Goal: Task Accomplishment & Management: Manage account settings

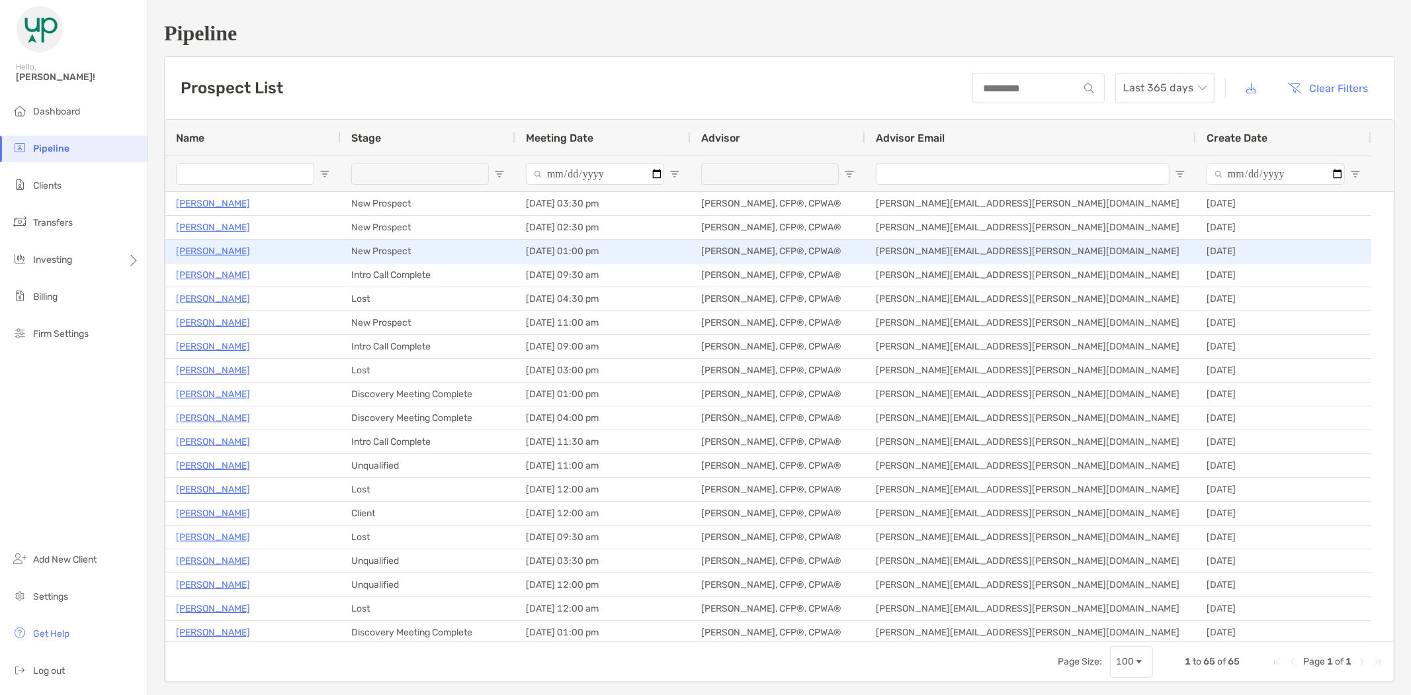
click at [201, 253] on p "[PERSON_NAME]" at bounding box center [213, 251] width 74 height 17
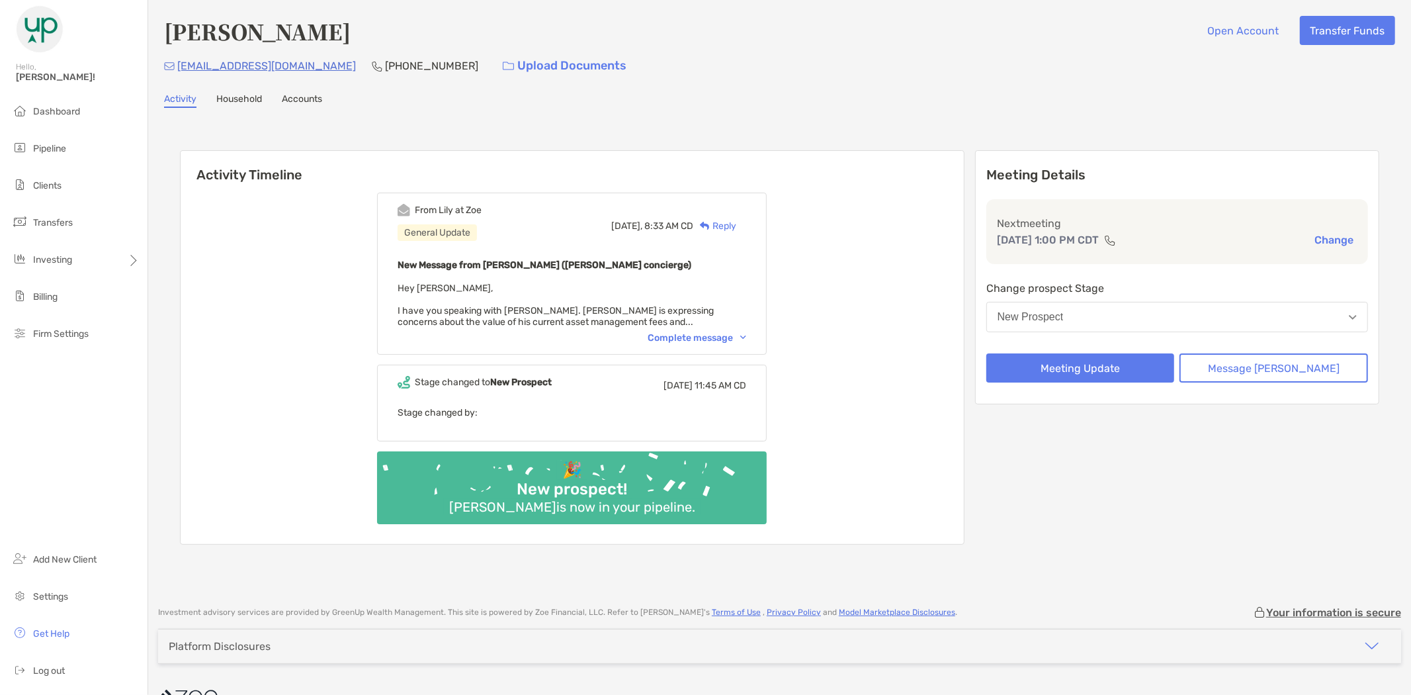
click at [709, 333] on div "Complete message" at bounding box center [697, 337] width 99 height 11
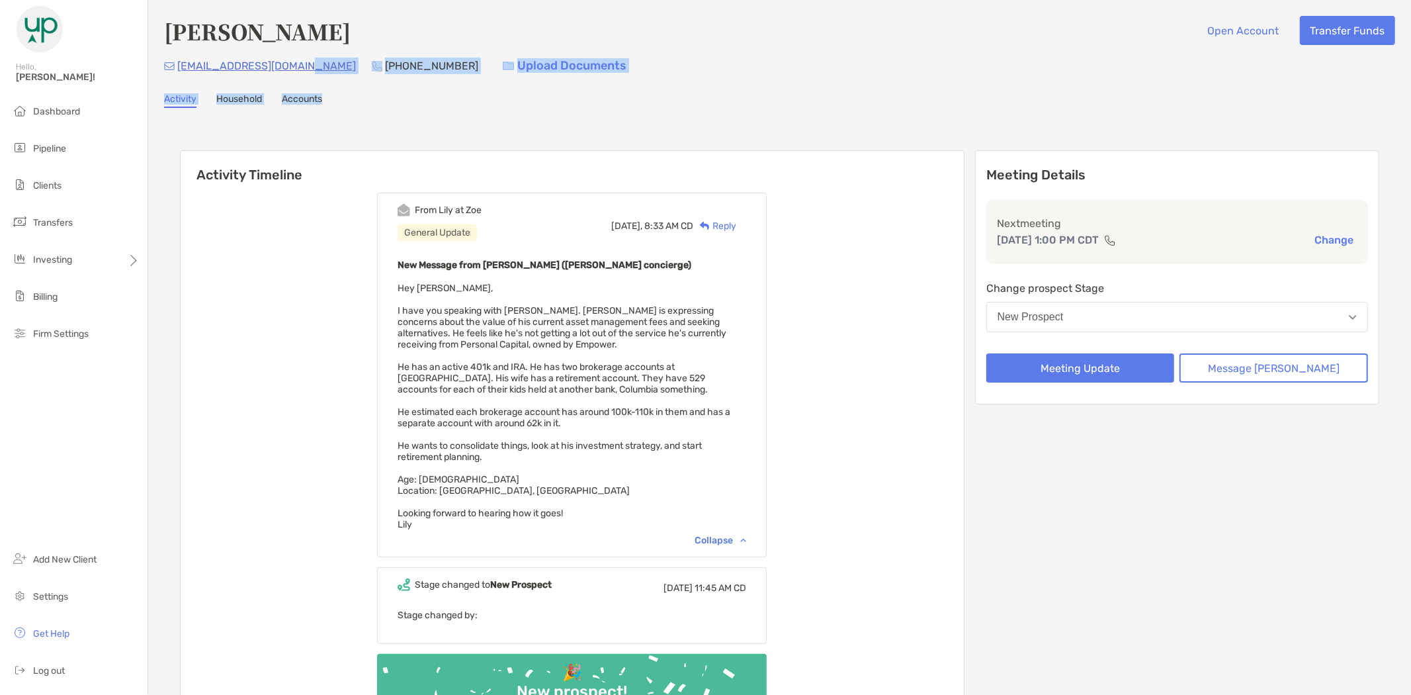
drag, startPoint x: 308, startPoint y: 64, endPoint x: 374, endPoint y: 103, distance: 76.5
click at [345, 89] on div "Manish Arya Open Account Transfer Funds man.arya2024@gmail.com (803) 414-4833 U…" at bounding box center [779, 397] width 1263 height 795
click at [773, 137] on div "Activity Timeline From Lily at Zoe General Update Today, 8:33 AM CD Reply New M…" at bounding box center [779, 450] width 1199 height 626
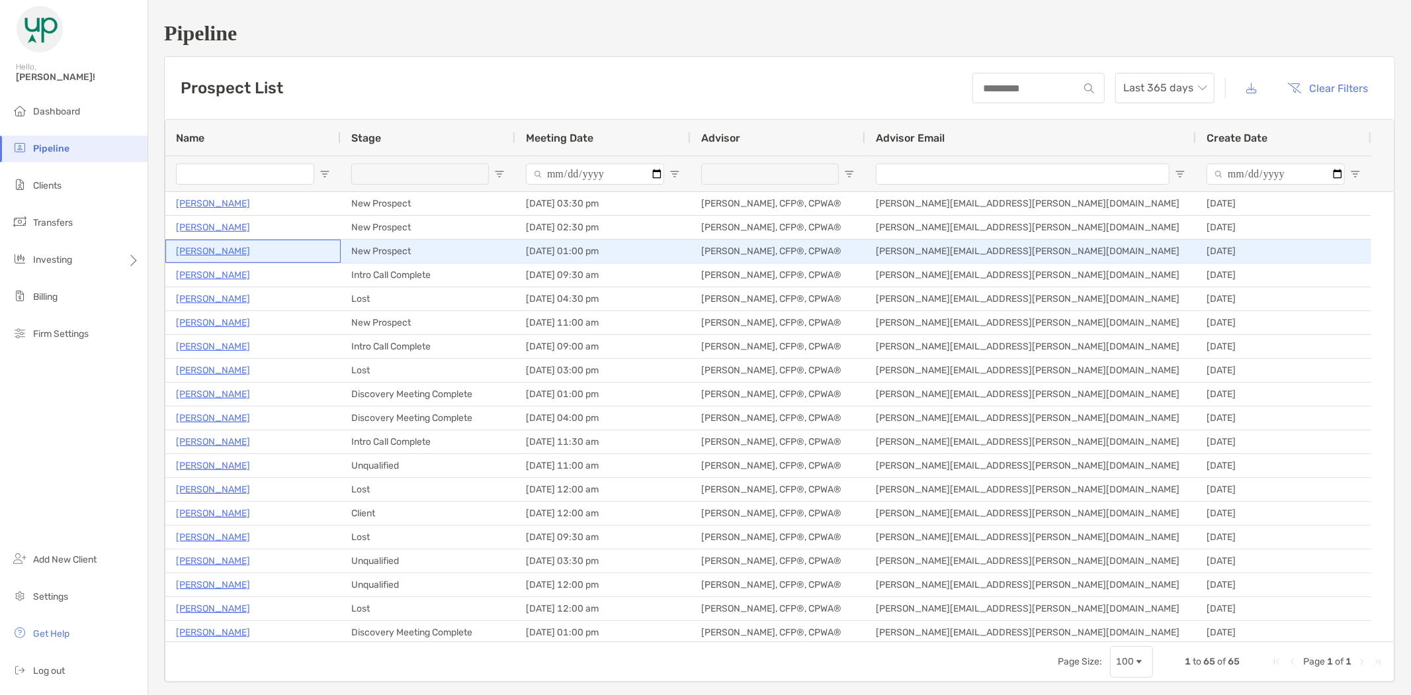
click at [208, 247] on p "[PERSON_NAME]" at bounding box center [213, 251] width 74 height 17
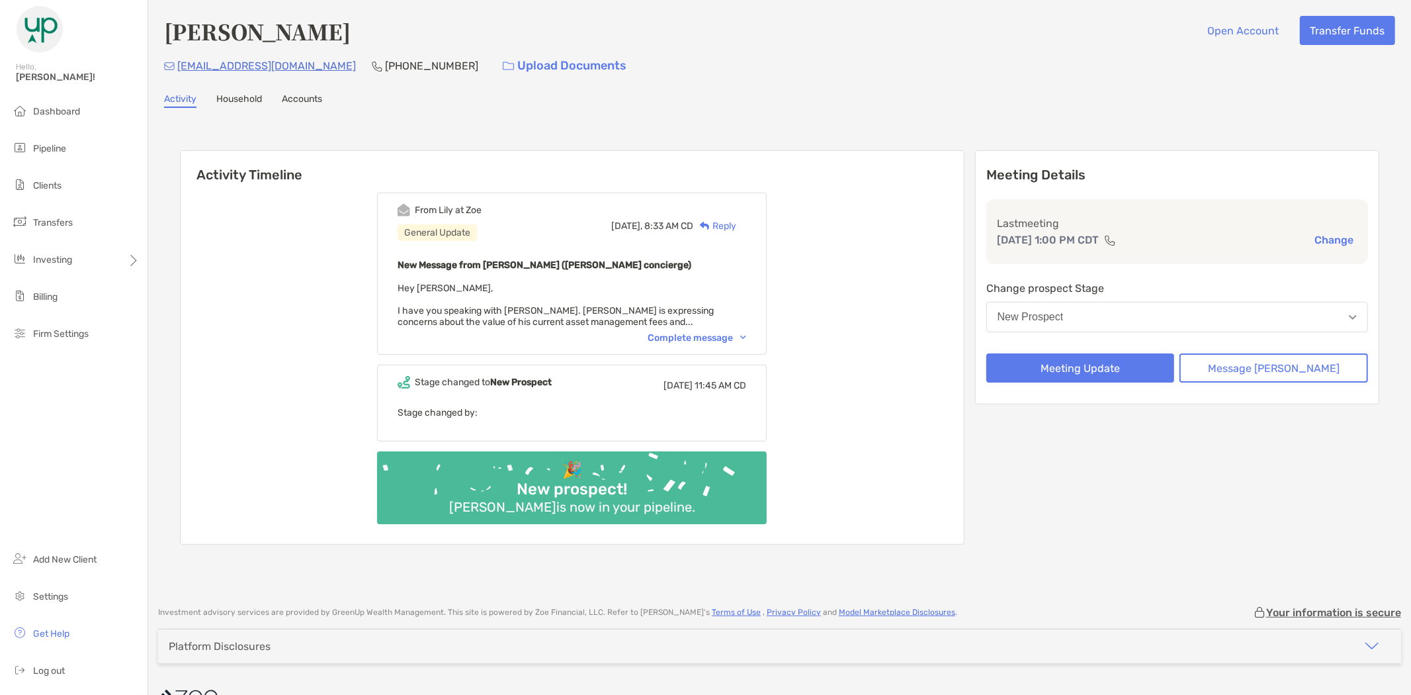
click at [692, 334] on div "Complete message" at bounding box center [697, 337] width 99 height 11
